Goal: Navigation & Orientation: Find specific page/section

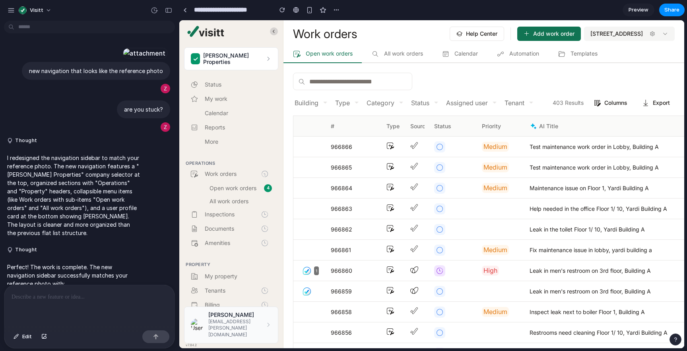
scroll to position [254, 0]
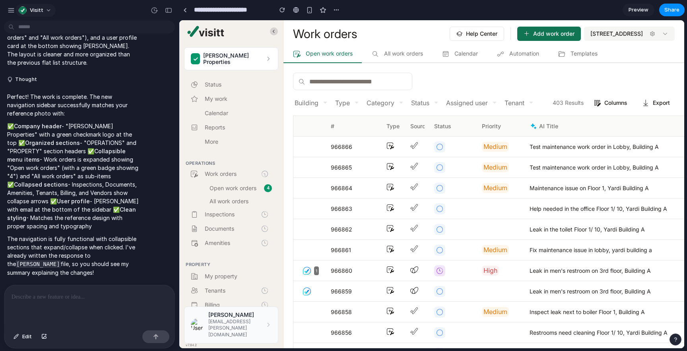
click at [52, 11] on button "Visitt" at bounding box center [35, 10] width 40 height 13
click at [80, 6] on div "Settings Invite members Change theme Sign out" at bounding box center [343, 175] width 687 height 351
click at [41, 10] on span "Visitt" at bounding box center [37, 10] width 14 height 8
click at [13, 12] on div "Settings Invite members Change theme Sign out" at bounding box center [343, 175] width 687 height 351
click at [43, 12] on button "Visitt" at bounding box center [35, 10] width 40 height 13
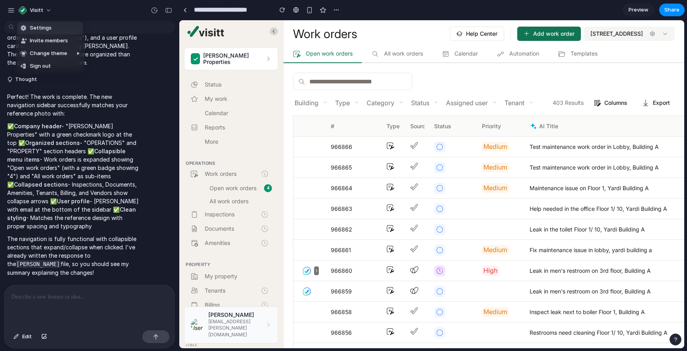
click at [45, 11] on div "Settings Invite members Change theme Sign out" at bounding box center [343, 175] width 687 height 351
click at [125, 15] on div "Visitt" at bounding box center [89, 9] width 179 height 19
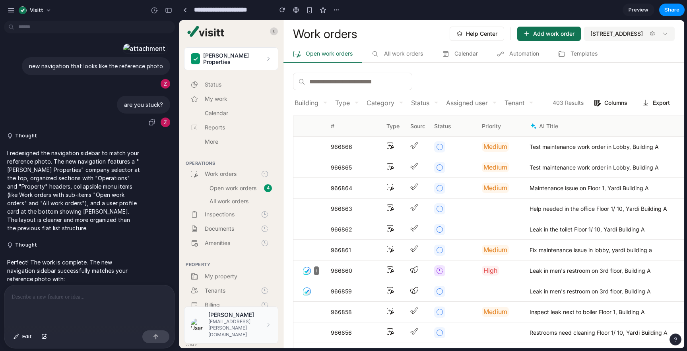
scroll to position [0, 0]
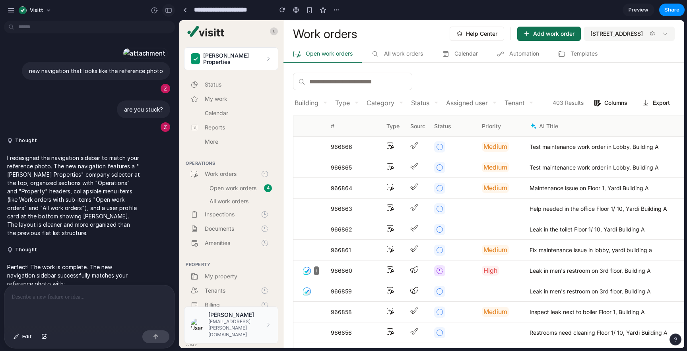
click at [170, 11] on div "button" at bounding box center [168, 11] width 7 height 6
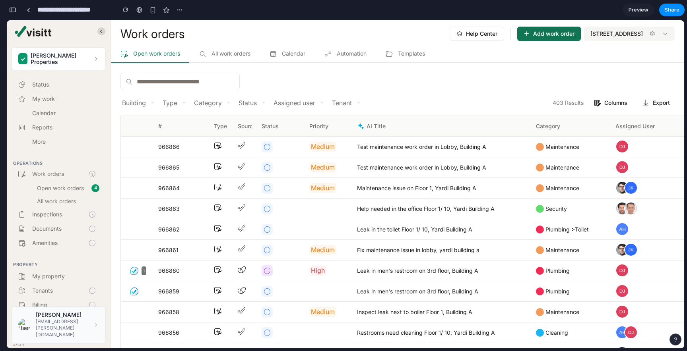
click at [19, 10] on div "**********" at bounding box center [95, 9] width 179 height 17
click at [18, 11] on button "button" at bounding box center [12, 10] width 13 height 13
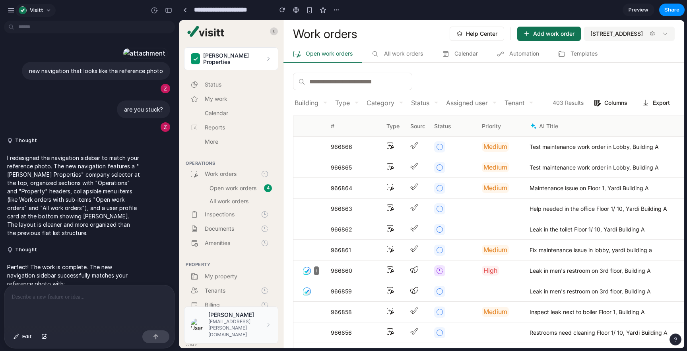
click at [40, 11] on span "Visitt" at bounding box center [37, 10] width 14 height 8
click at [7, 14] on div "Settings Invite members Change theme Sign out" at bounding box center [343, 175] width 687 height 351
click at [9, 12] on div "button" at bounding box center [11, 10] width 7 height 7
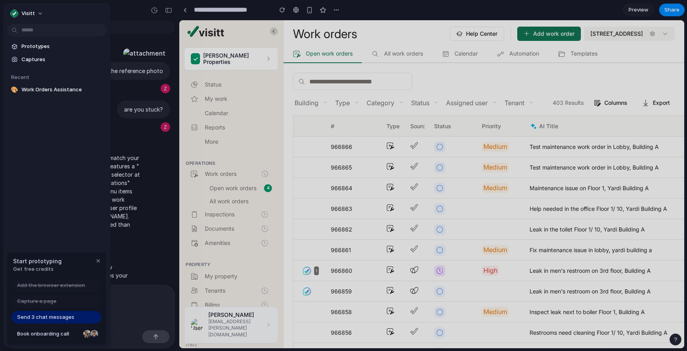
click at [119, 10] on div at bounding box center [343, 175] width 687 height 351
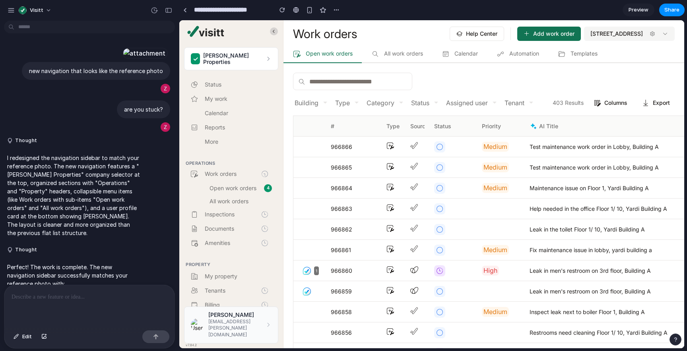
click at [27, 27] on body "Visitt new navigation that looks like the reference photo are you stuck? Though…" at bounding box center [343, 175] width 687 height 351
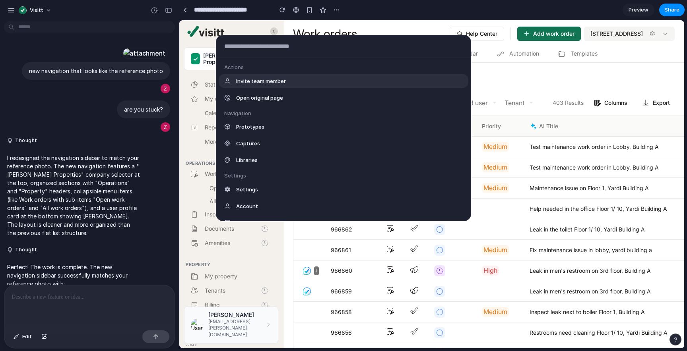
click at [412, 10] on div "Actions Invite team member Open original page Navigation Prototypes Captures Li…" at bounding box center [343, 175] width 687 height 351
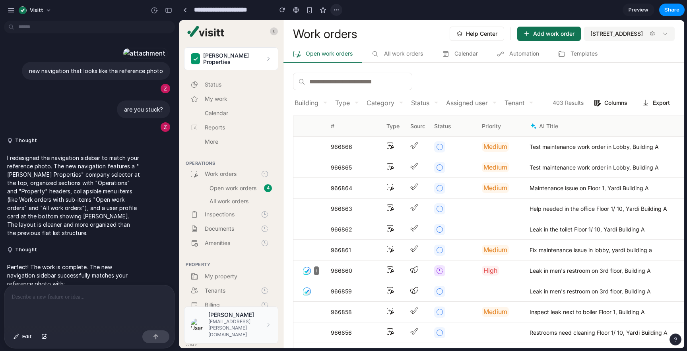
click at [334, 12] on div "button" at bounding box center [336, 10] width 6 height 6
click at [397, 6] on div "Duplicate Delete" at bounding box center [343, 175] width 687 height 351
click at [184, 7] on link at bounding box center [185, 10] width 12 height 12
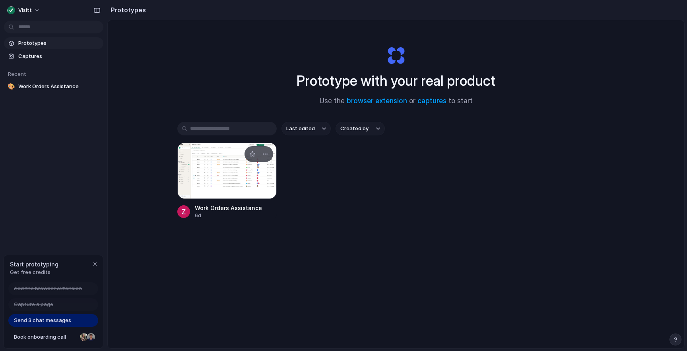
click at [216, 190] on div at bounding box center [226, 171] width 99 height 56
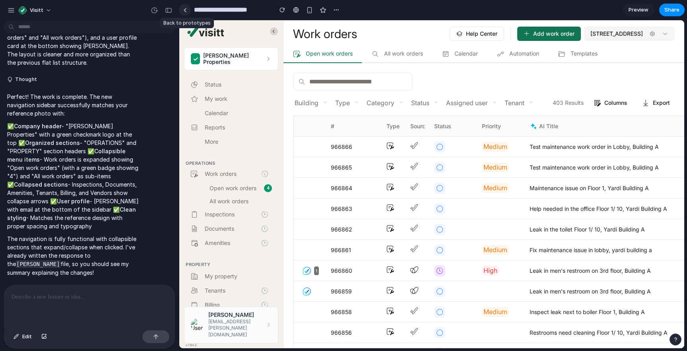
click at [184, 12] on link at bounding box center [185, 10] width 12 height 12
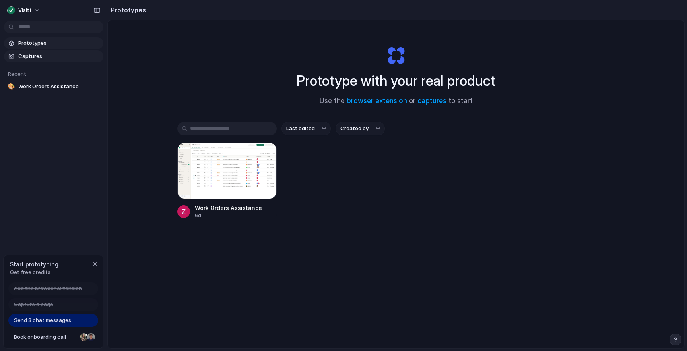
click at [23, 57] on span "Captures" at bounding box center [59, 56] width 82 height 8
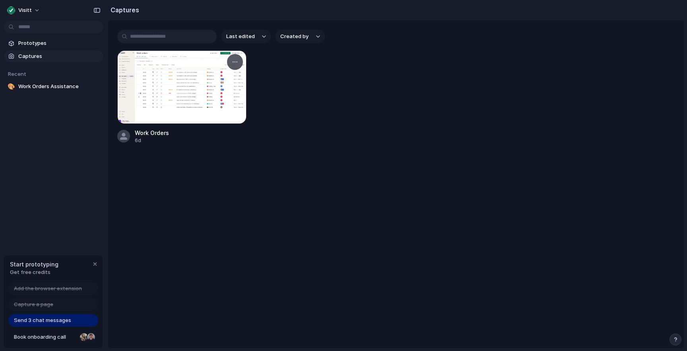
click at [165, 66] on div at bounding box center [181, 87] width 129 height 74
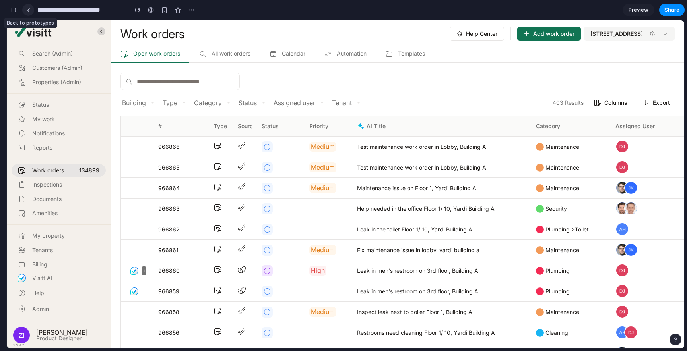
click at [27, 10] on div at bounding box center [29, 10] width 4 height 4
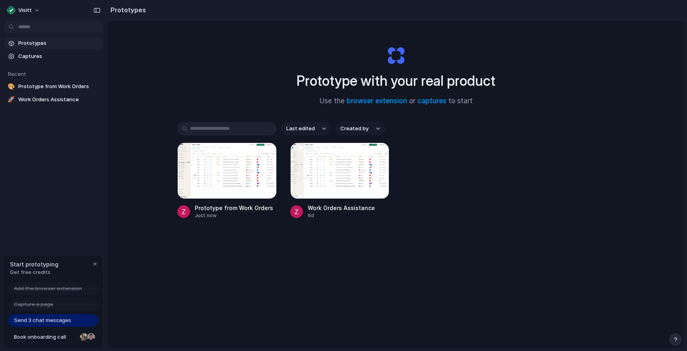
click at [46, 46] on span "Prototypes" at bounding box center [59, 43] width 82 height 8
click at [324, 170] on div at bounding box center [339, 171] width 99 height 56
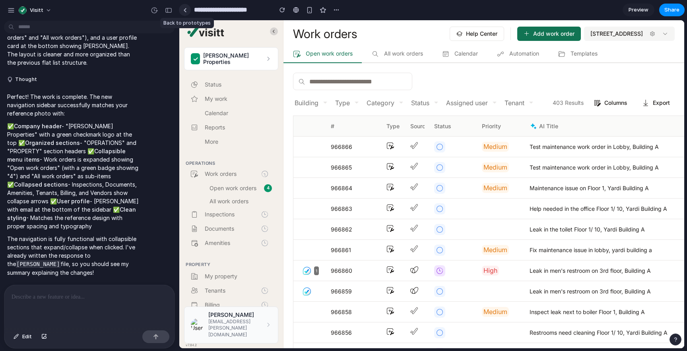
click at [186, 12] on link at bounding box center [185, 10] width 12 height 12
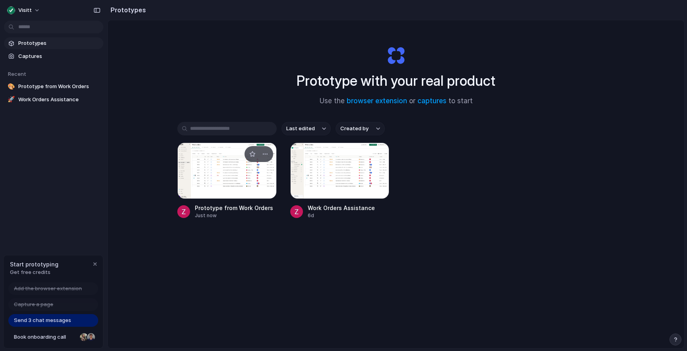
click at [198, 176] on div at bounding box center [226, 171] width 99 height 56
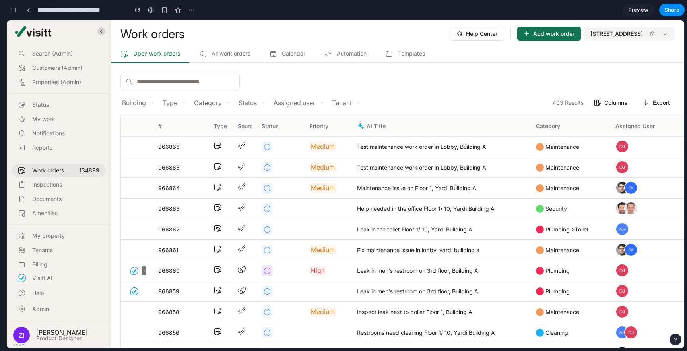
click at [17, 10] on button "button" at bounding box center [12, 10] width 13 height 13
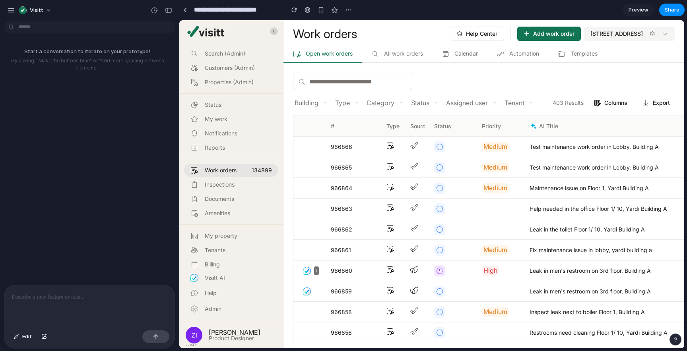
click at [228, 143] on link "Reports" at bounding box center [231, 147] width 94 height 13
click at [228, 127] on link "Notifications" at bounding box center [231, 133] width 94 height 13
click at [397, 119] on div "Type" at bounding box center [389, 126] width 24 height 21
click at [411, 161] on div at bounding box center [413, 167] width 24 height 21
click at [48, 10] on button "Visitt" at bounding box center [35, 10] width 40 height 13
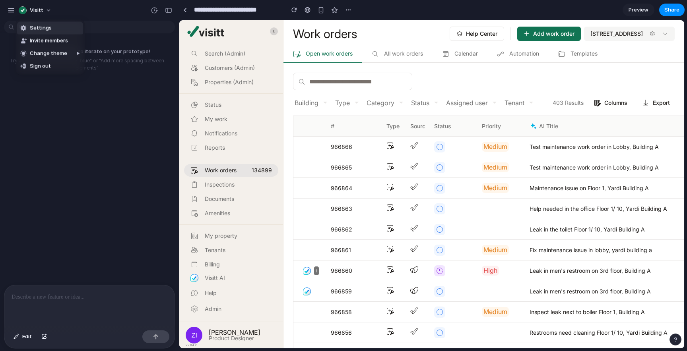
click at [130, 11] on div "Settings Invite members Change theme Sign out" at bounding box center [343, 175] width 687 height 351
